Goal: Find specific page/section: Find specific page/section

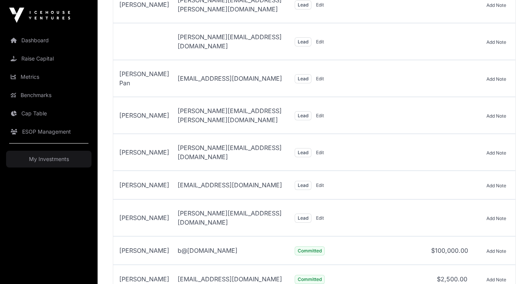
scroll to position [1691, 0]
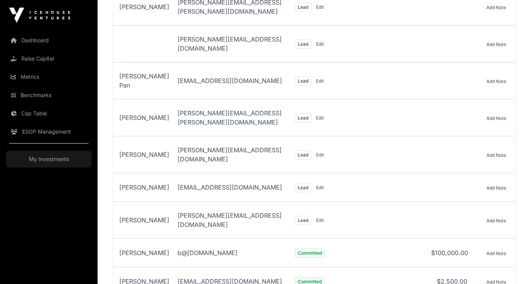
drag, startPoint x: 160, startPoint y: 40, endPoint x: 122, endPoint y: 36, distance: 38.0
click at [122, 239] on tr "Investor Brian Cartmell Email b@c.cc Status Committed Amount $100,000.00 Add No…" at bounding box center [314, 253] width 402 height 29
copy span "[PERSON_NAME]"
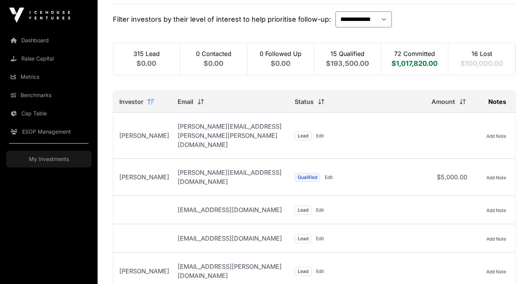
scroll to position [0, 0]
